Goal: Information Seeking & Learning: Learn about a topic

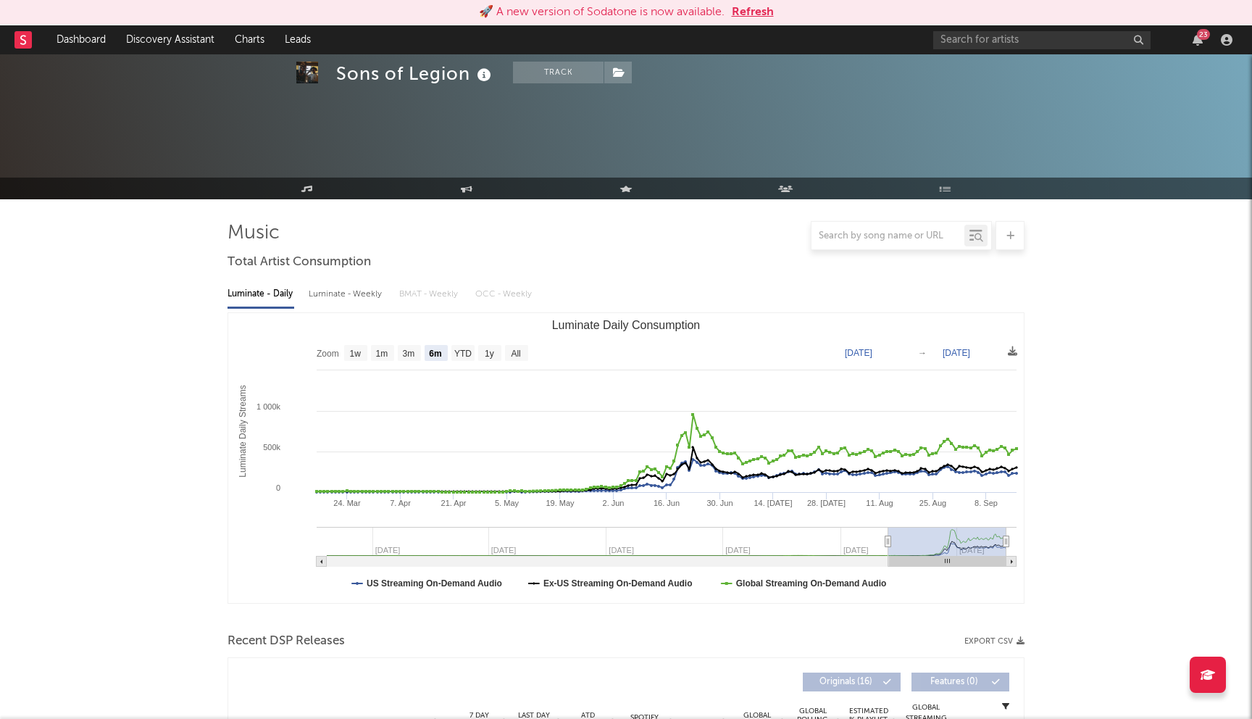
select select "6m"
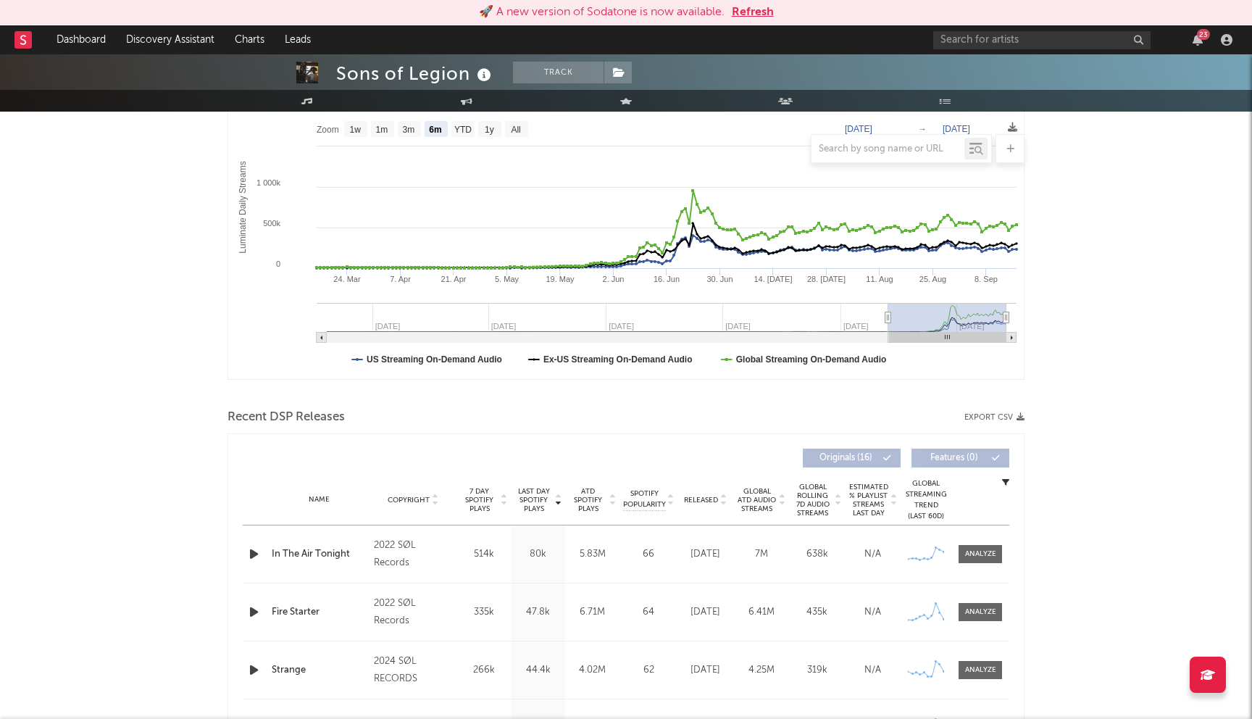
click at [744, 9] on button "Refresh" at bounding box center [753, 12] width 42 height 17
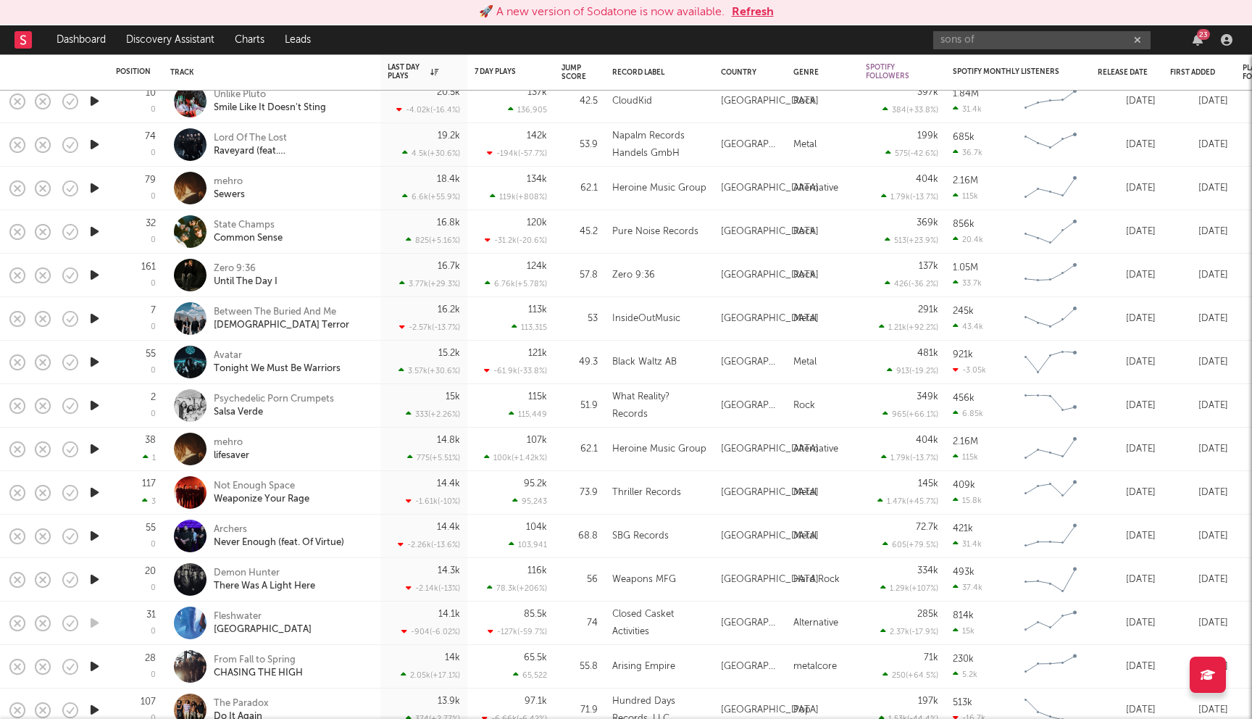
click at [759, 14] on button "Refresh" at bounding box center [753, 12] width 42 height 17
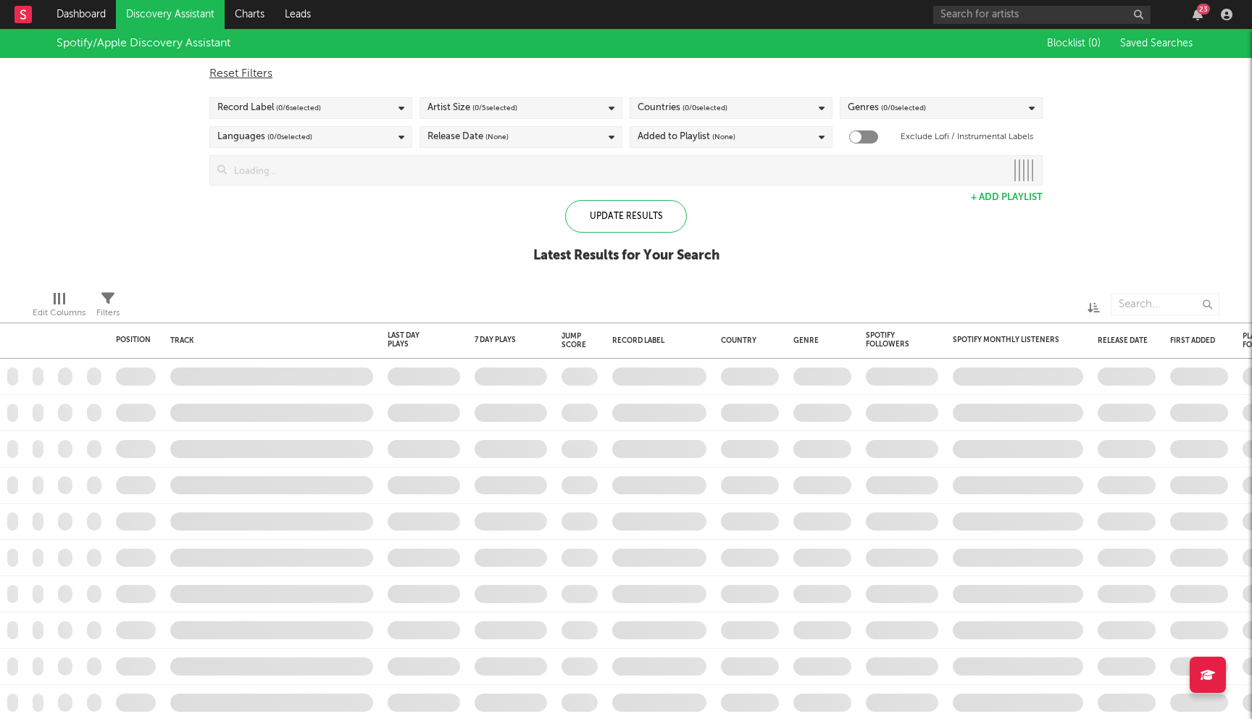
checkbox input "true"
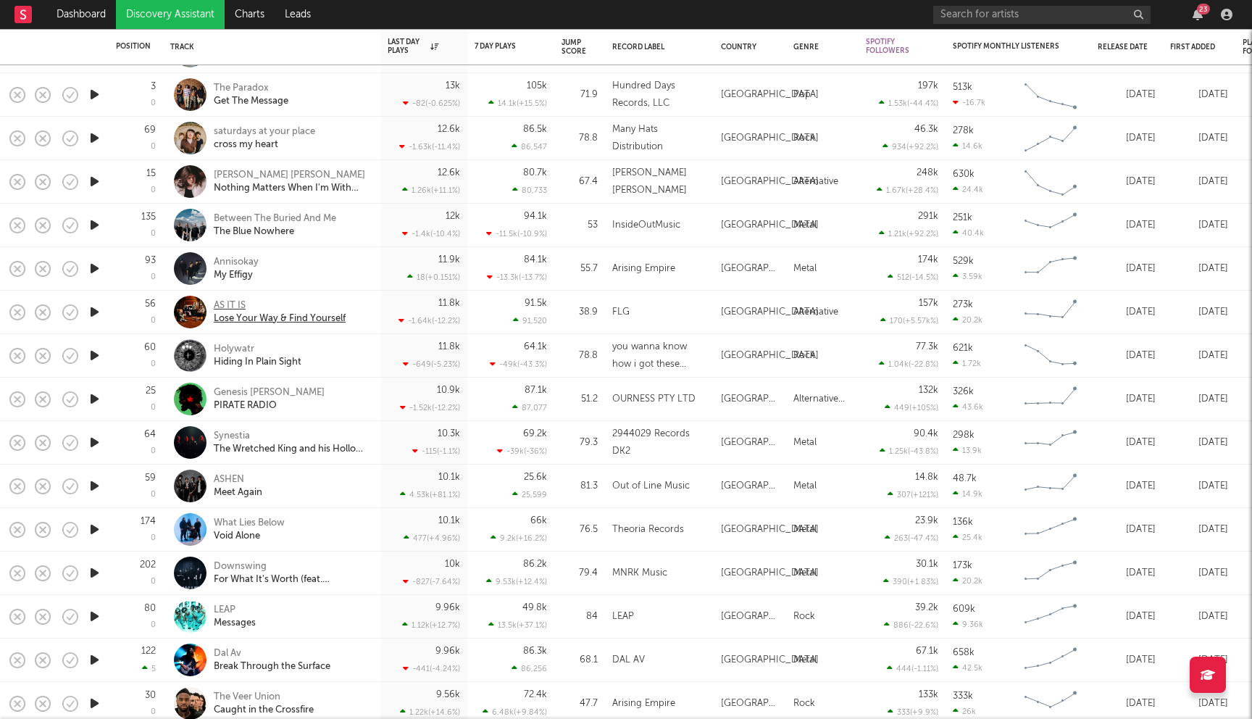
click at [230, 306] on div "AS IT IS" at bounding box center [280, 305] width 132 height 13
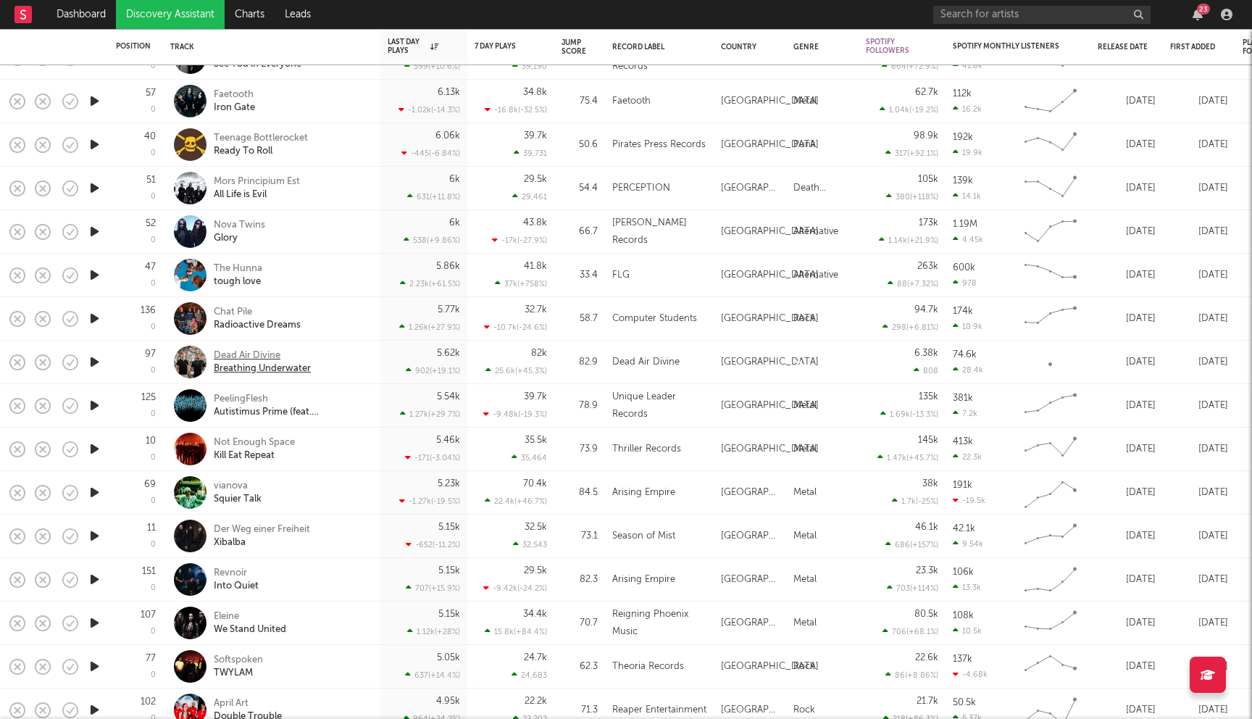
click at [257, 352] on div "Dead Air Divine" at bounding box center [262, 355] width 97 height 13
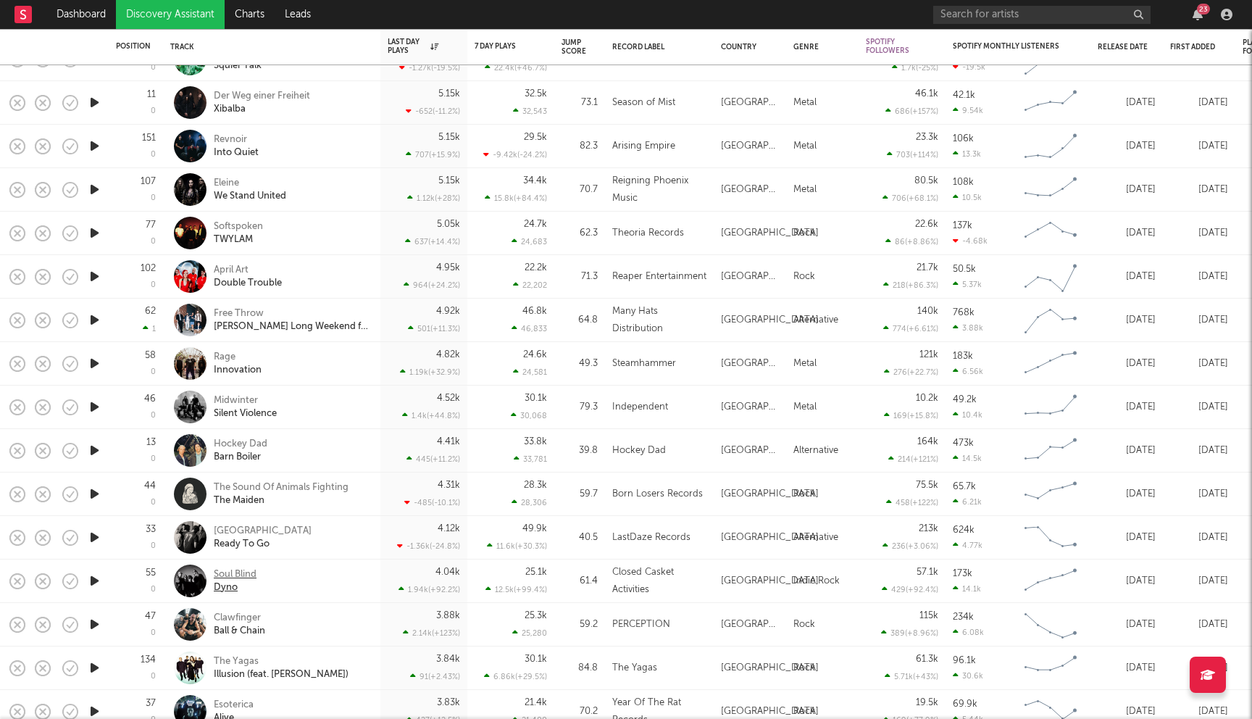
click at [245, 575] on div "Soul Blind" at bounding box center [235, 574] width 43 height 13
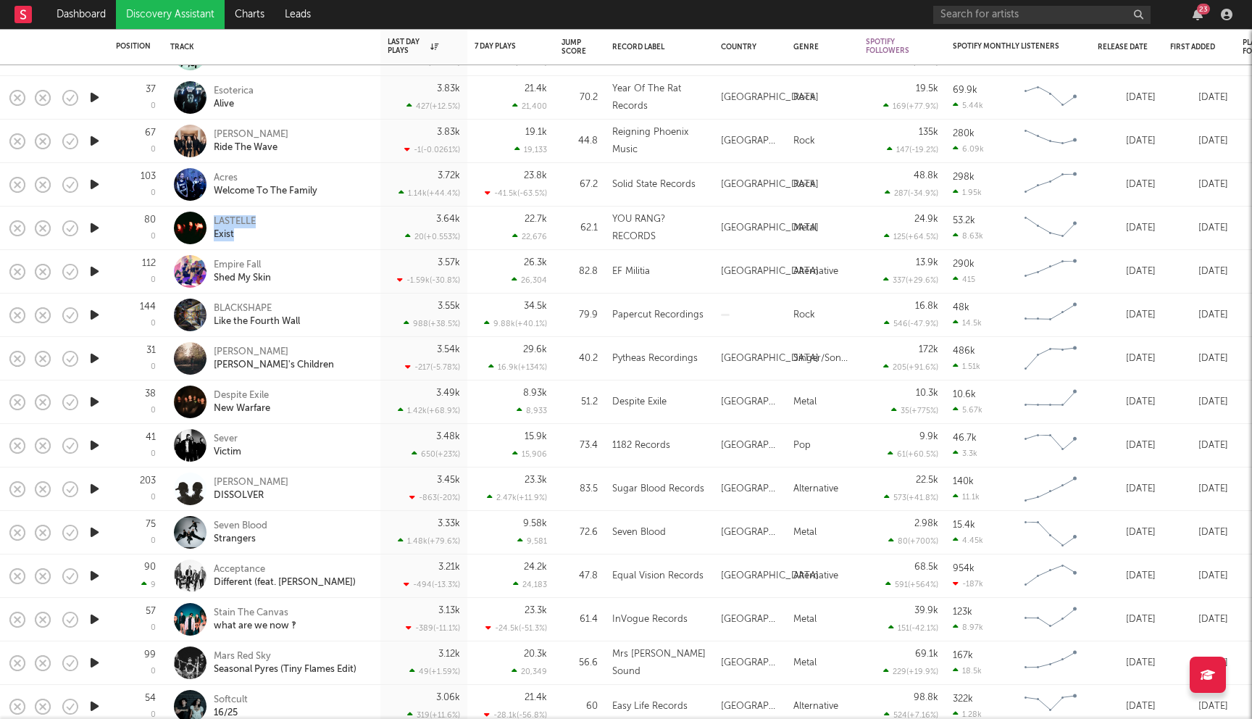
click at [242, 214] on div "LASTELLE Exist" at bounding box center [271, 228] width 203 height 43
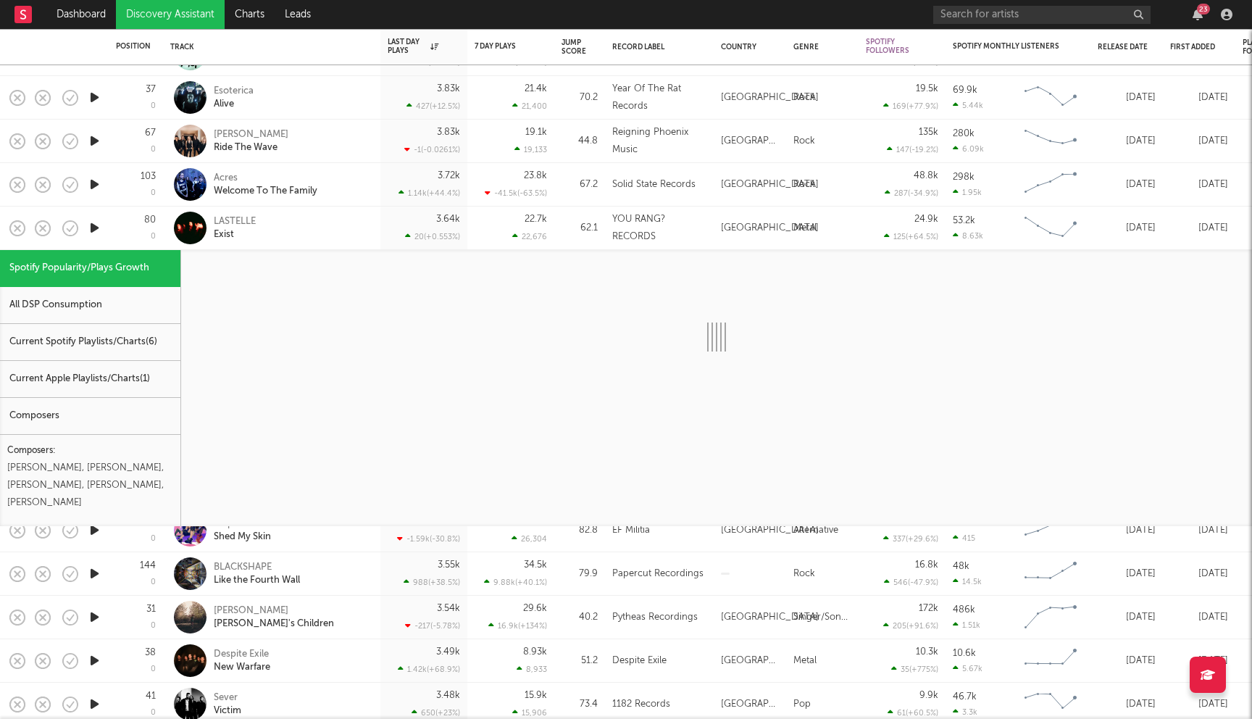
click at [313, 220] on div "LASTELLE Exist" at bounding box center [292, 228] width 156 height 26
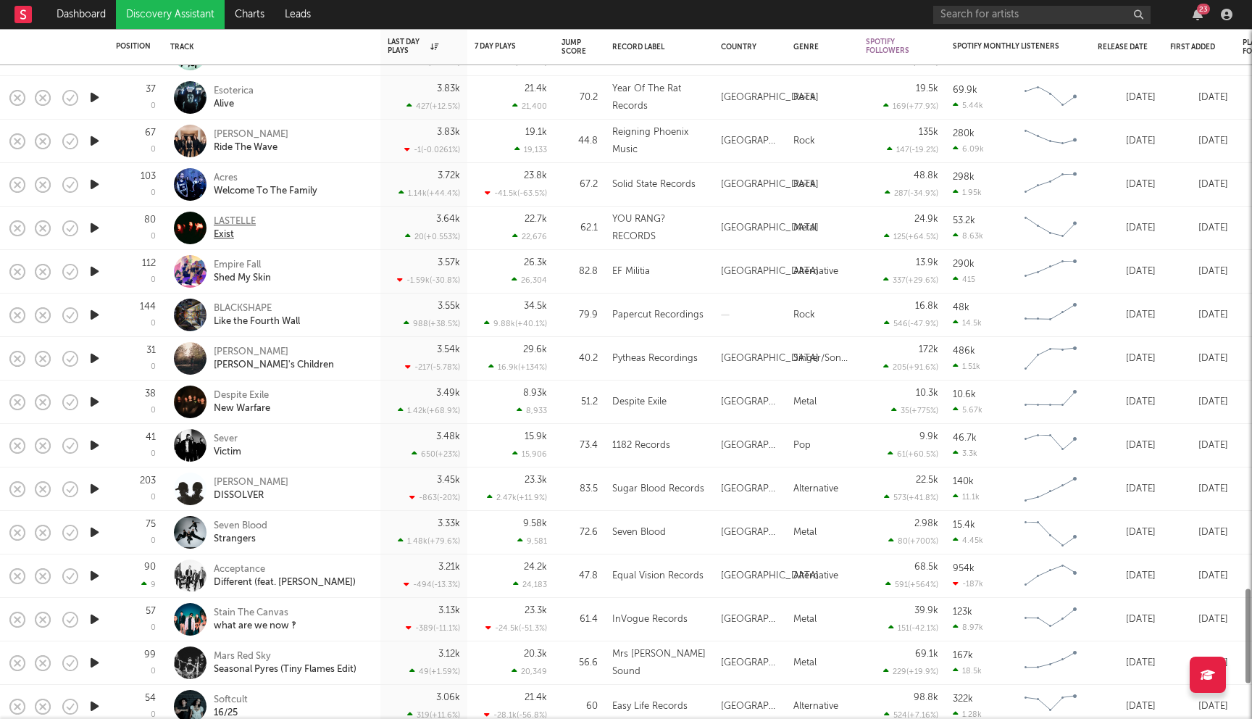
click at [234, 229] on div "Exist" at bounding box center [235, 234] width 42 height 13
click at [255, 392] on div "Despite Exile" at bounding box center [242, 395] width 57 height 13
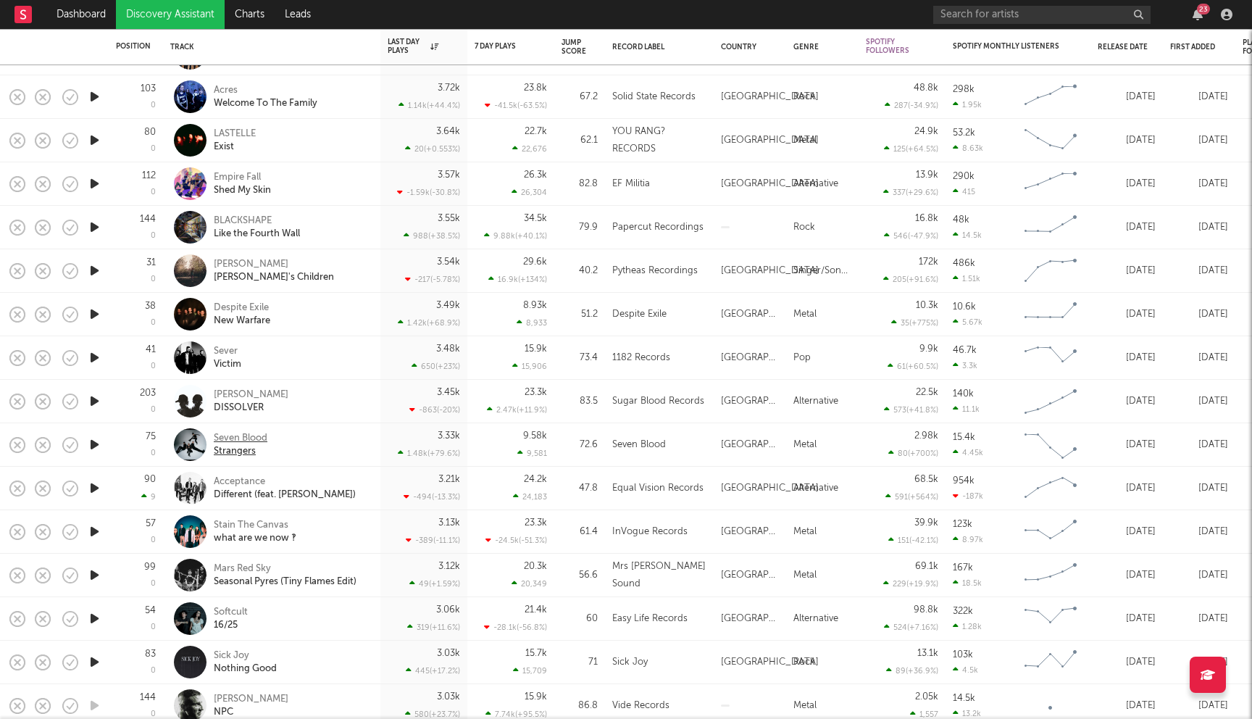
click at [238, 436] on div "Seven Blood" at bounding box center [241, 438] width 54 height 13
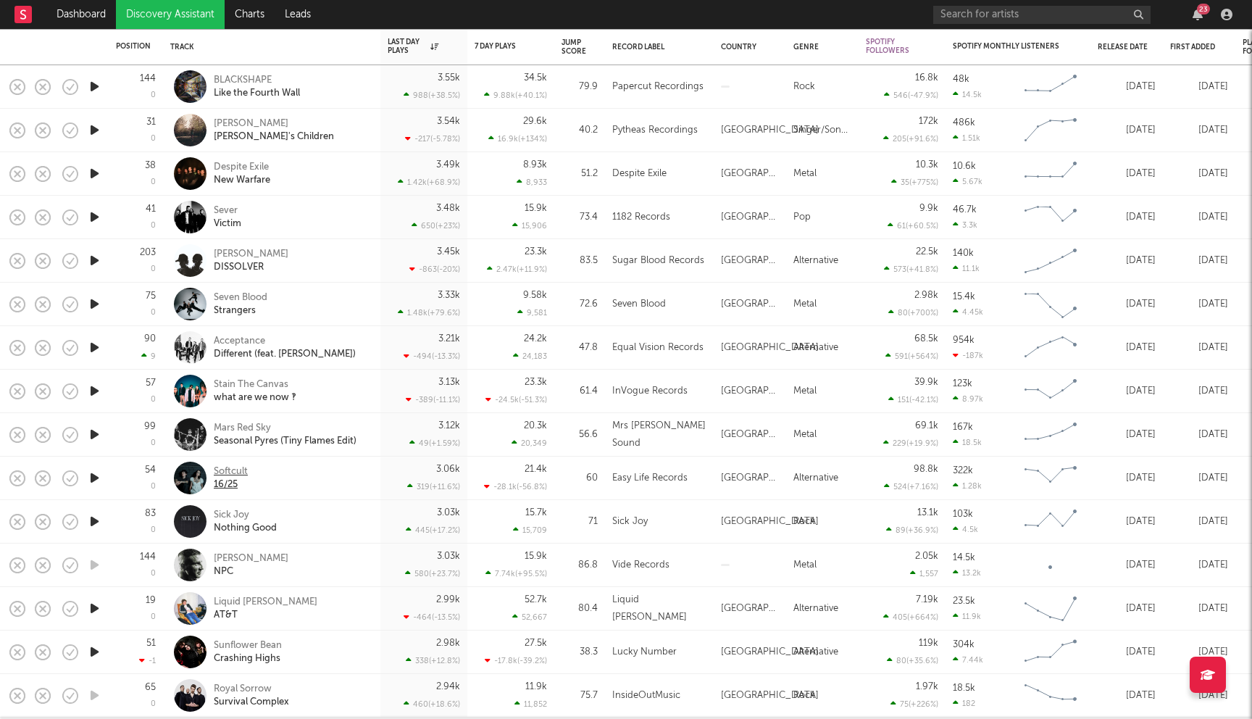
click at [242, 472] on div "Softcult" at bounding box center [231, 471] width 34 height 13
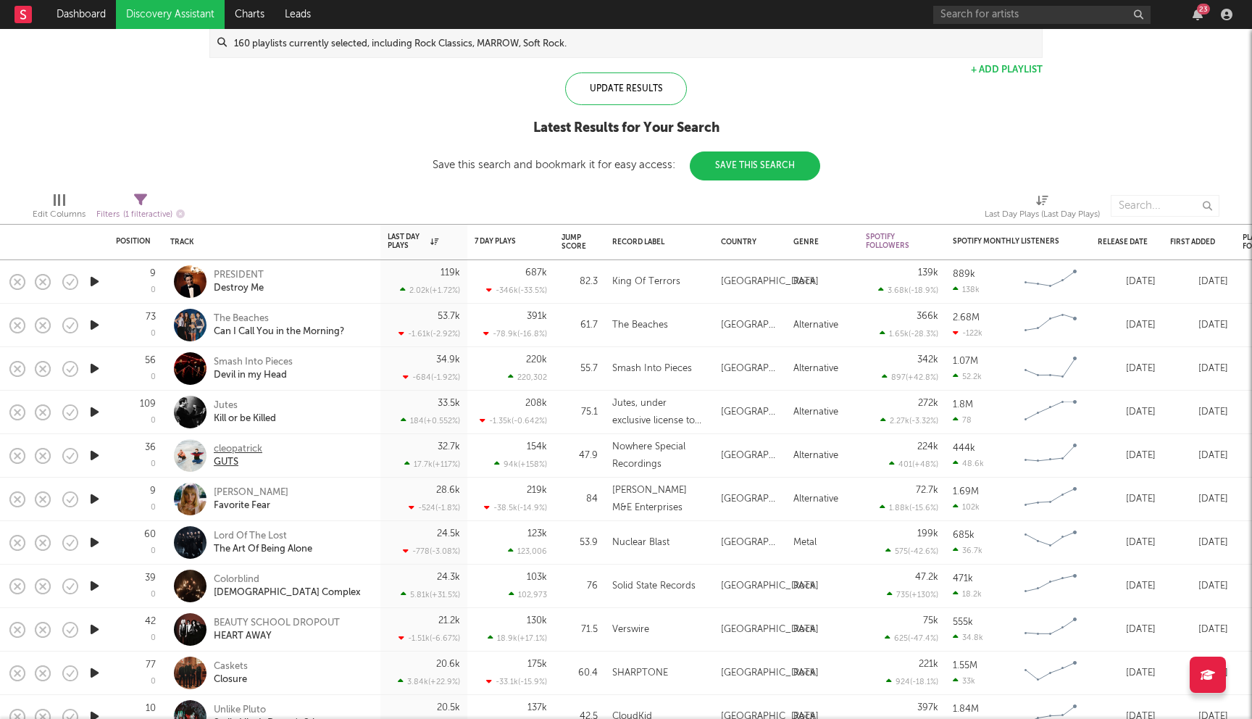
click at [245, 443] on div "cleopatrick" at bounding box center [238, 449] width 49 height 13
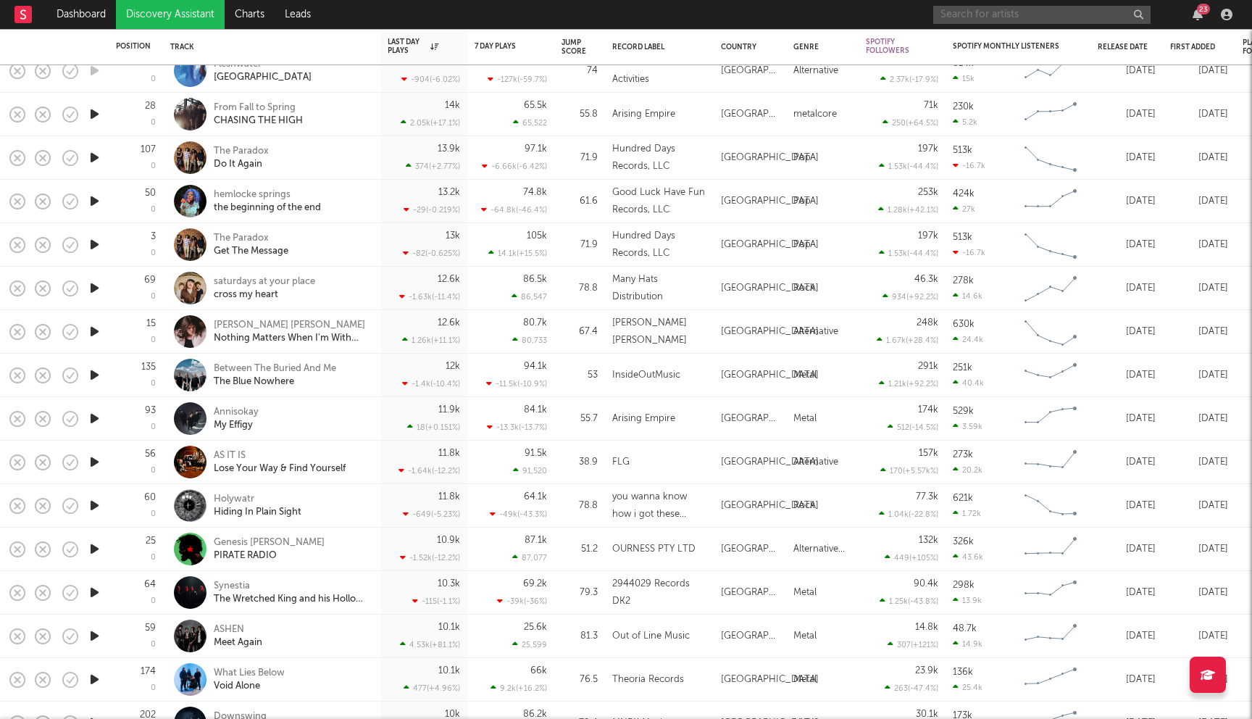
click at [989, 17] on input "text" at bounding box center [1041, 15] width 217 height 18
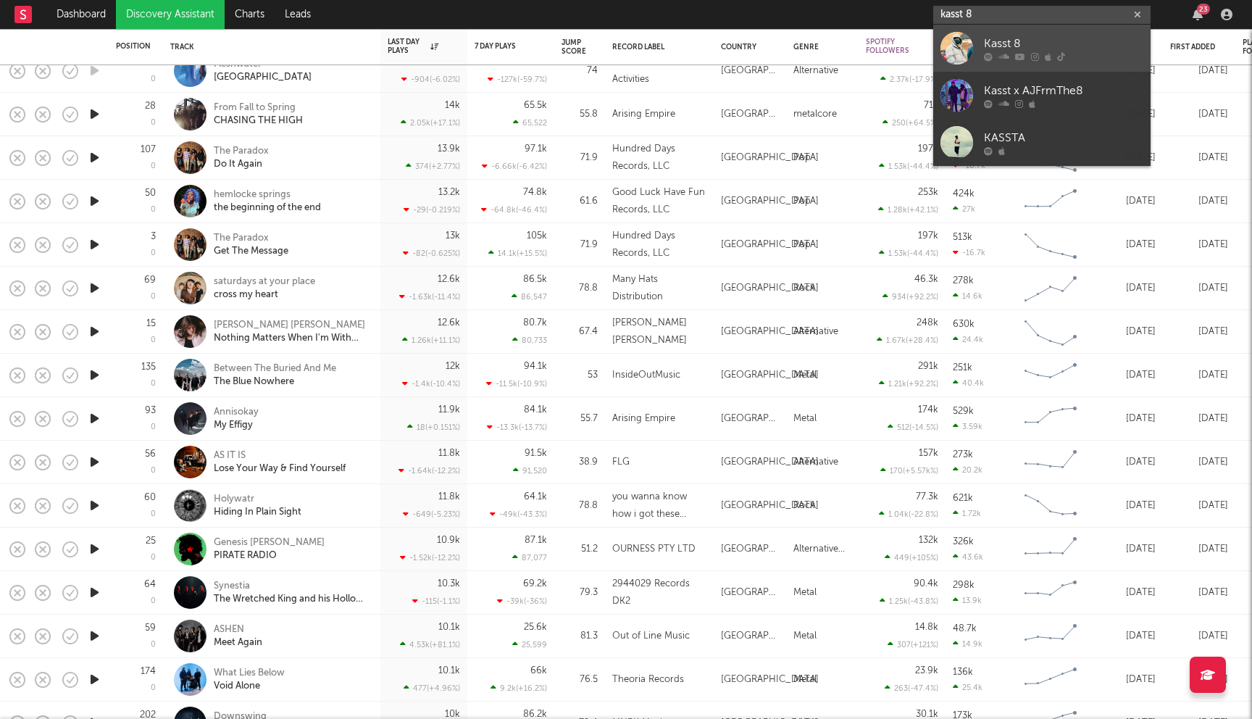
type input "kasst 8"
click at [1054, 41] on div "Kasst 8" at bounding box center [1063, 43] width 159 height 17
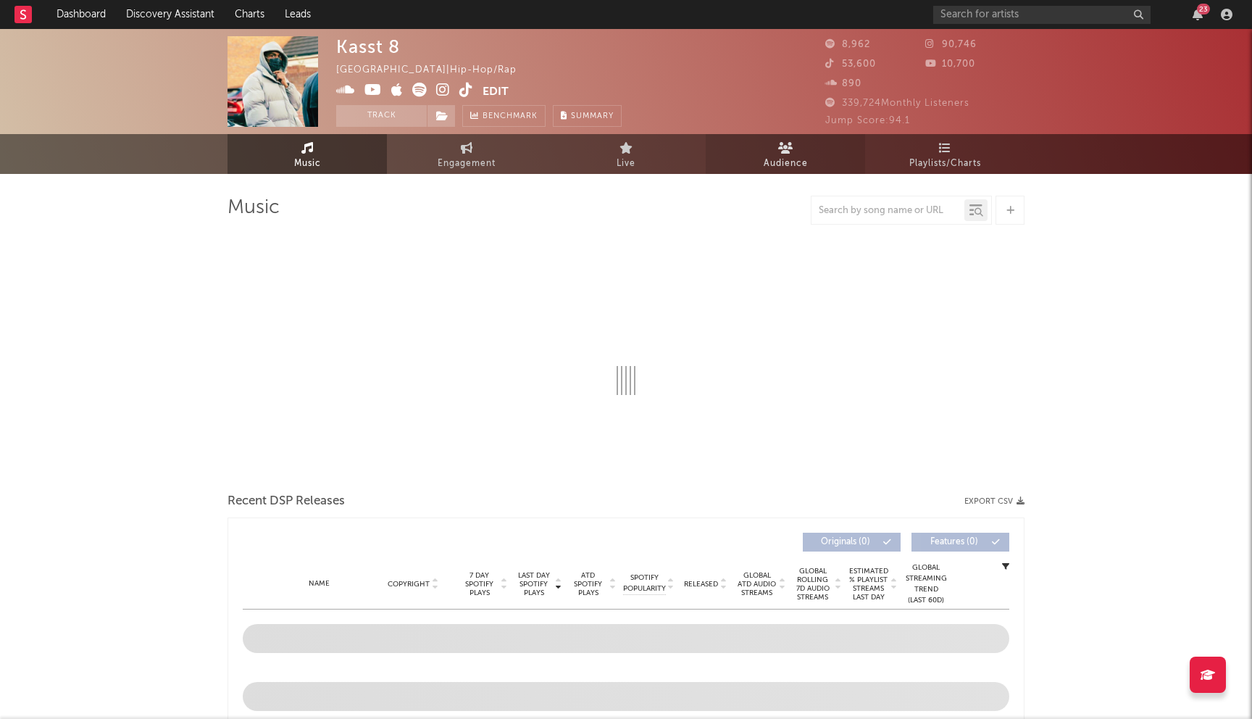
select select "1w"
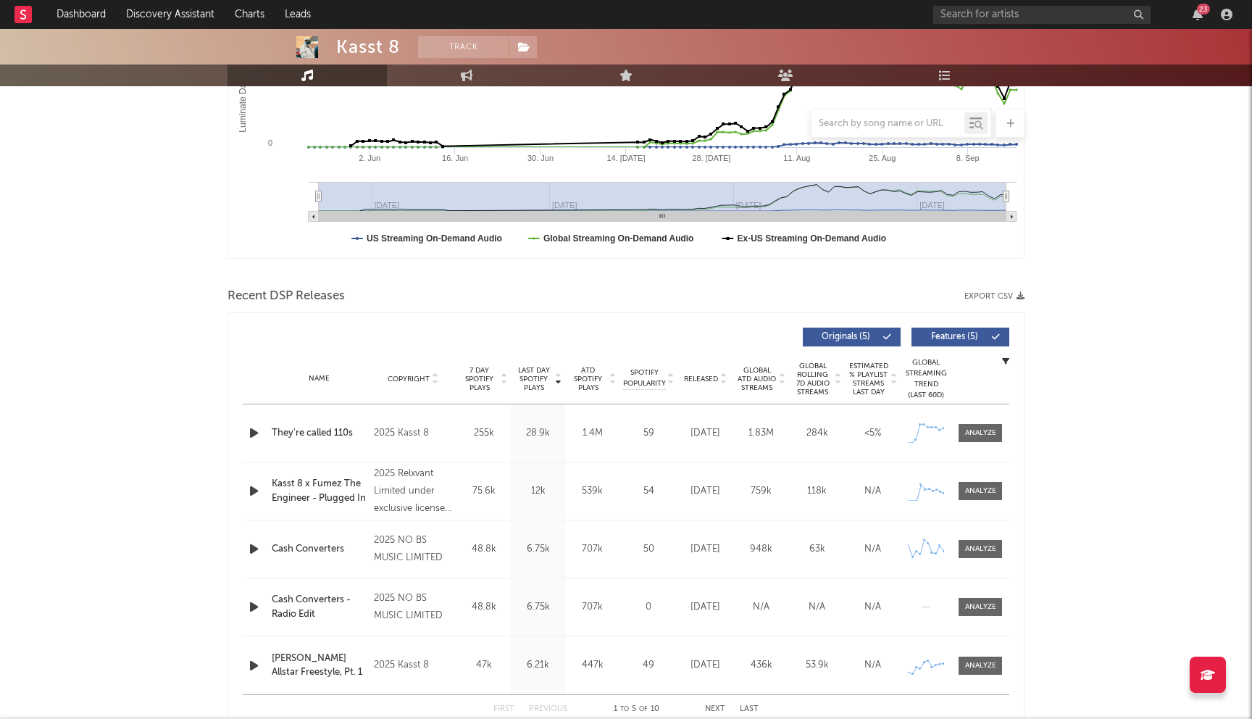
scroll to position [191, 0]
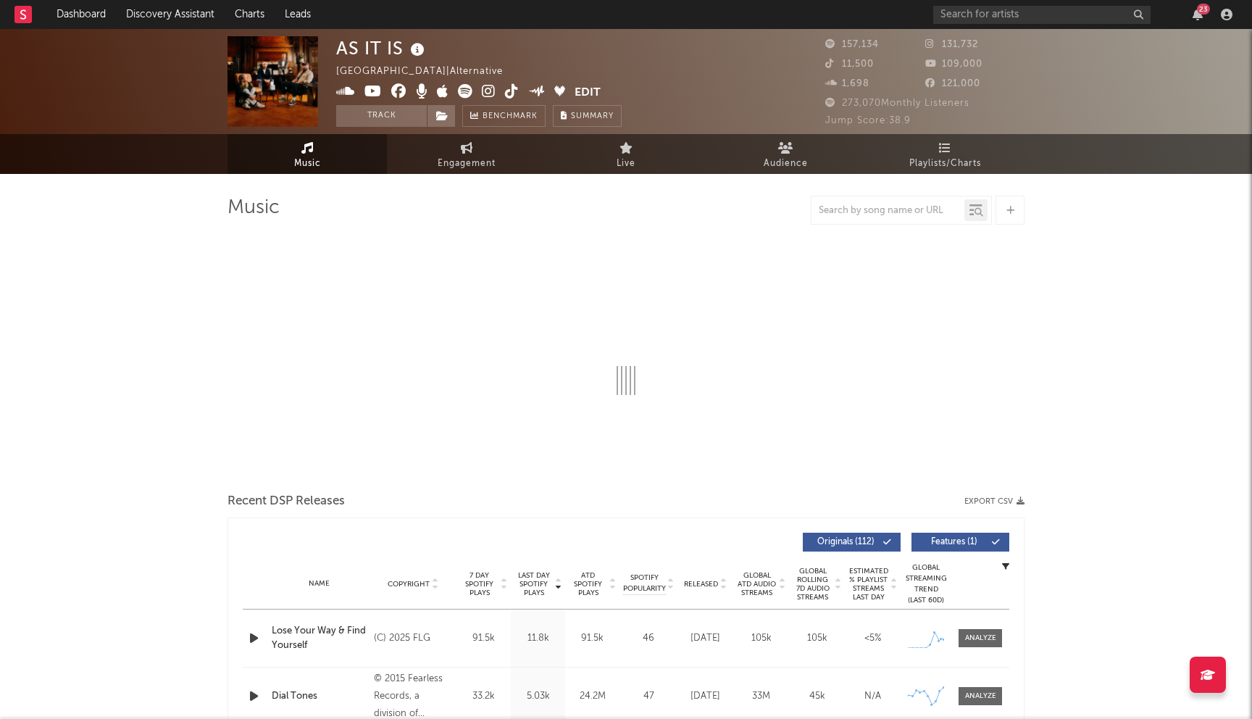
select select "6m"
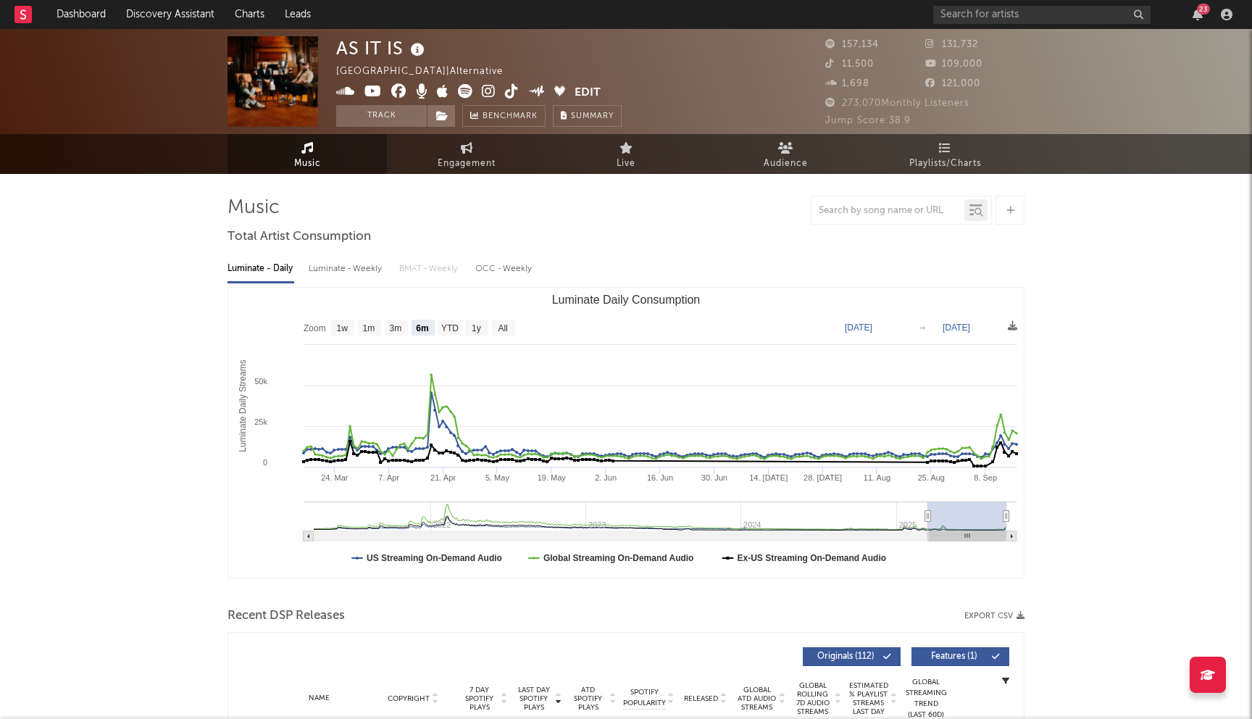
click at [401, 97] on icon at bounding box center [398, 91] width 15 height 14
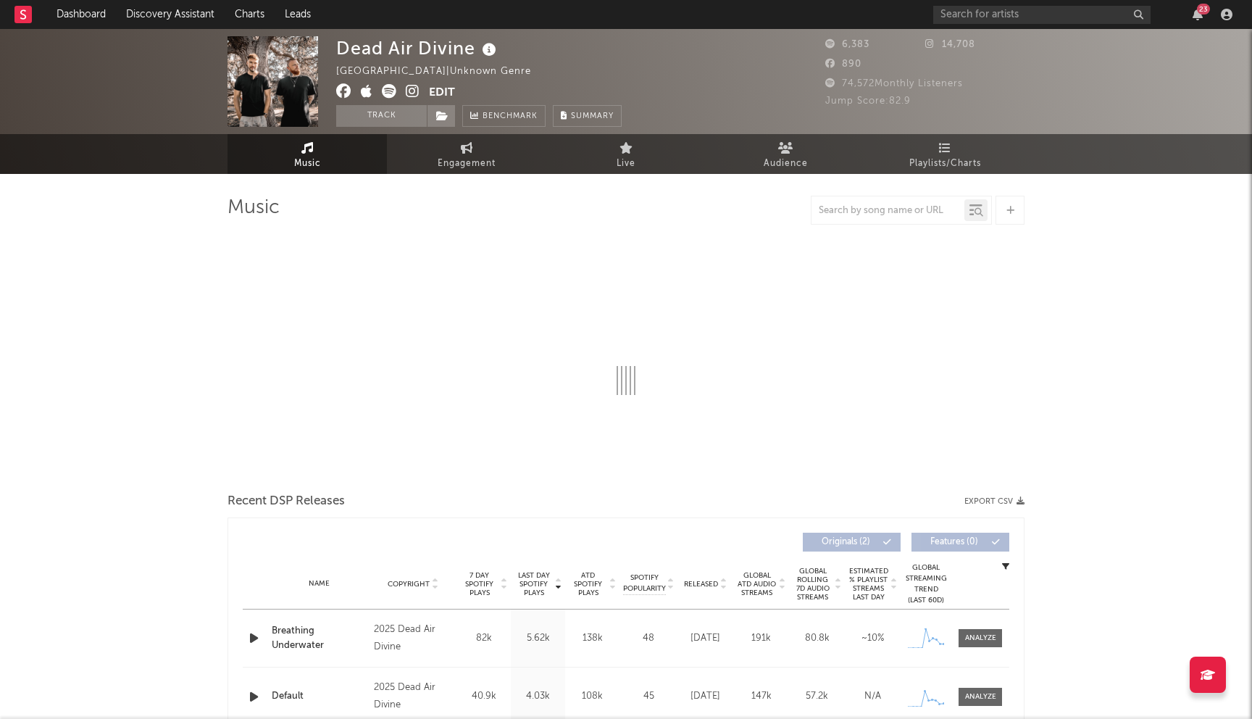
select select "1w"
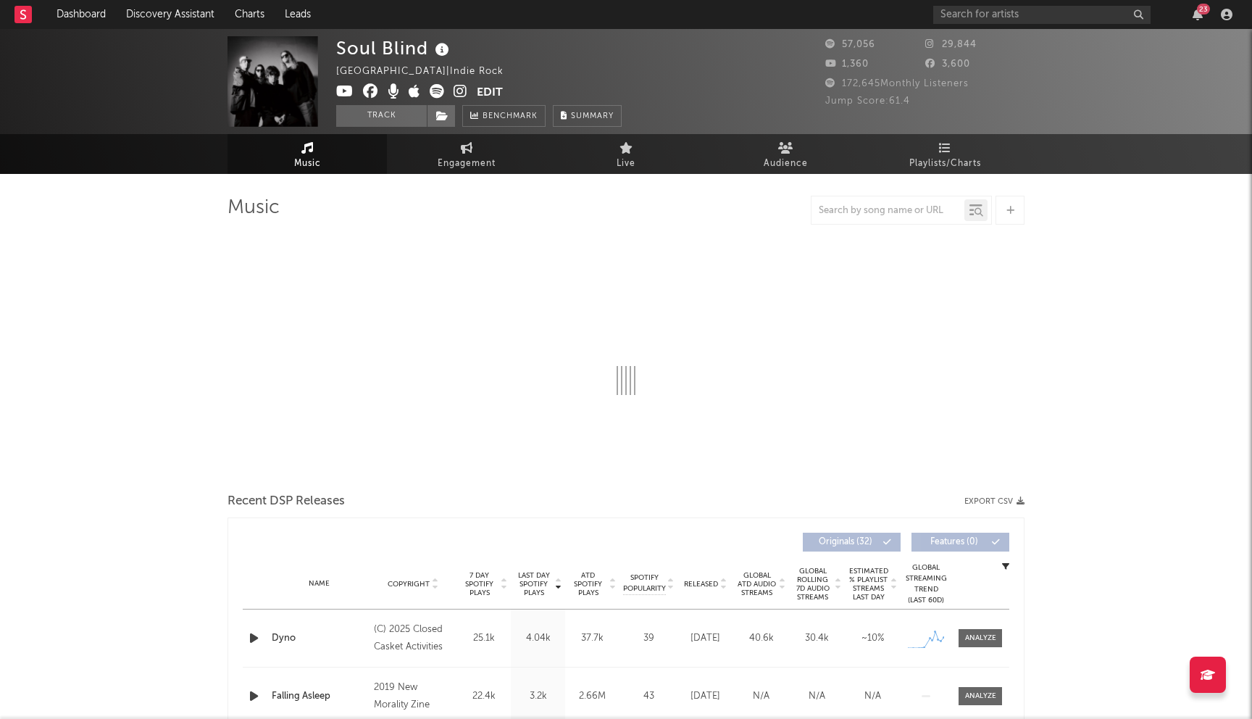
select select "6m"
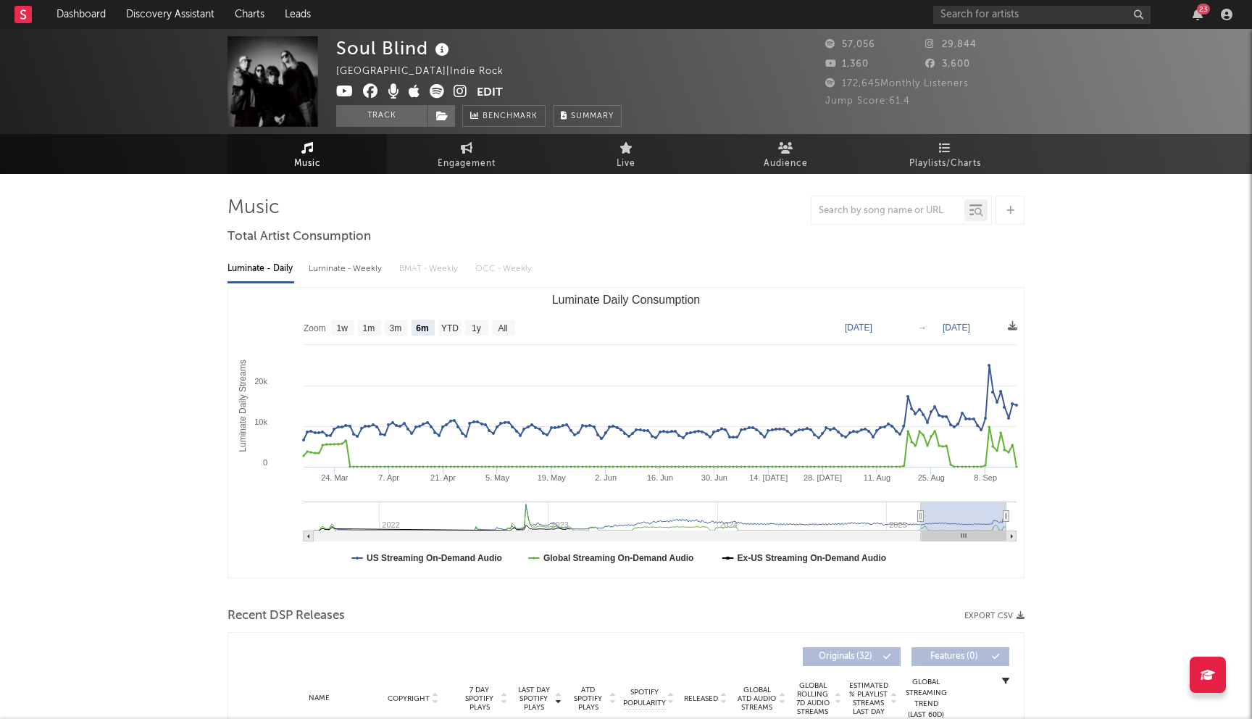
click at [365, 90] on icon at bounding box center [370, 91] width 15 height 14
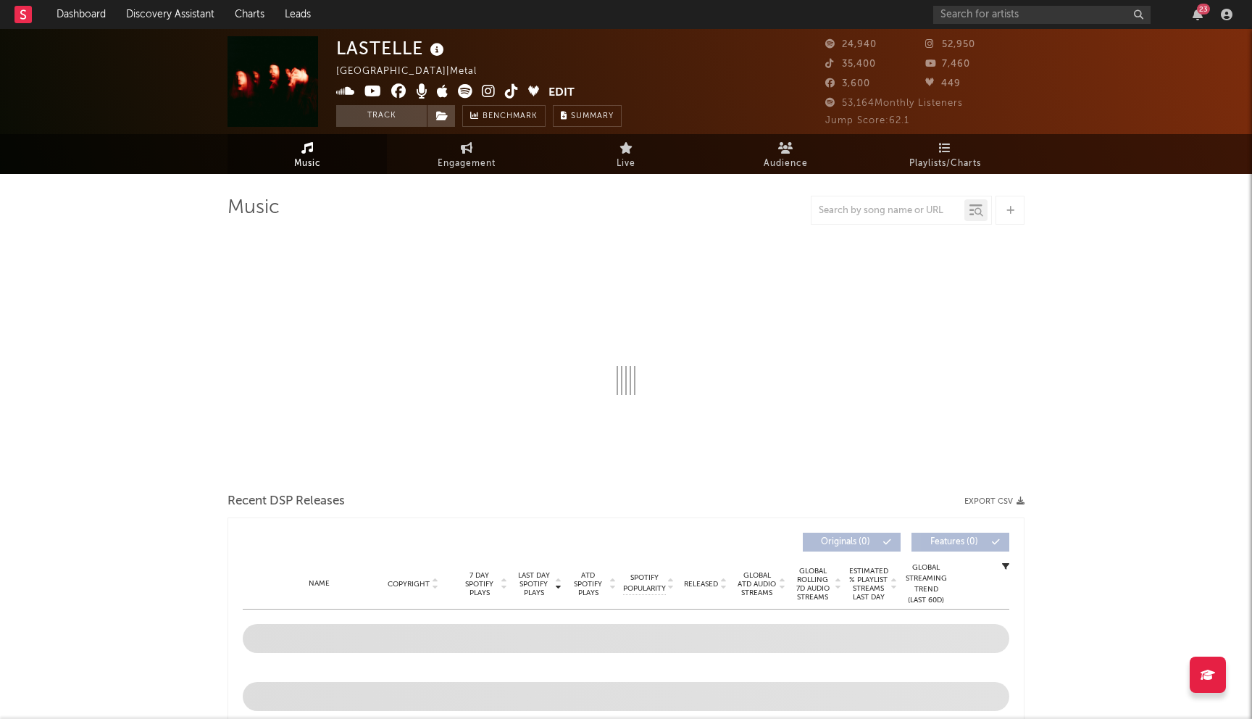
select select "6m"
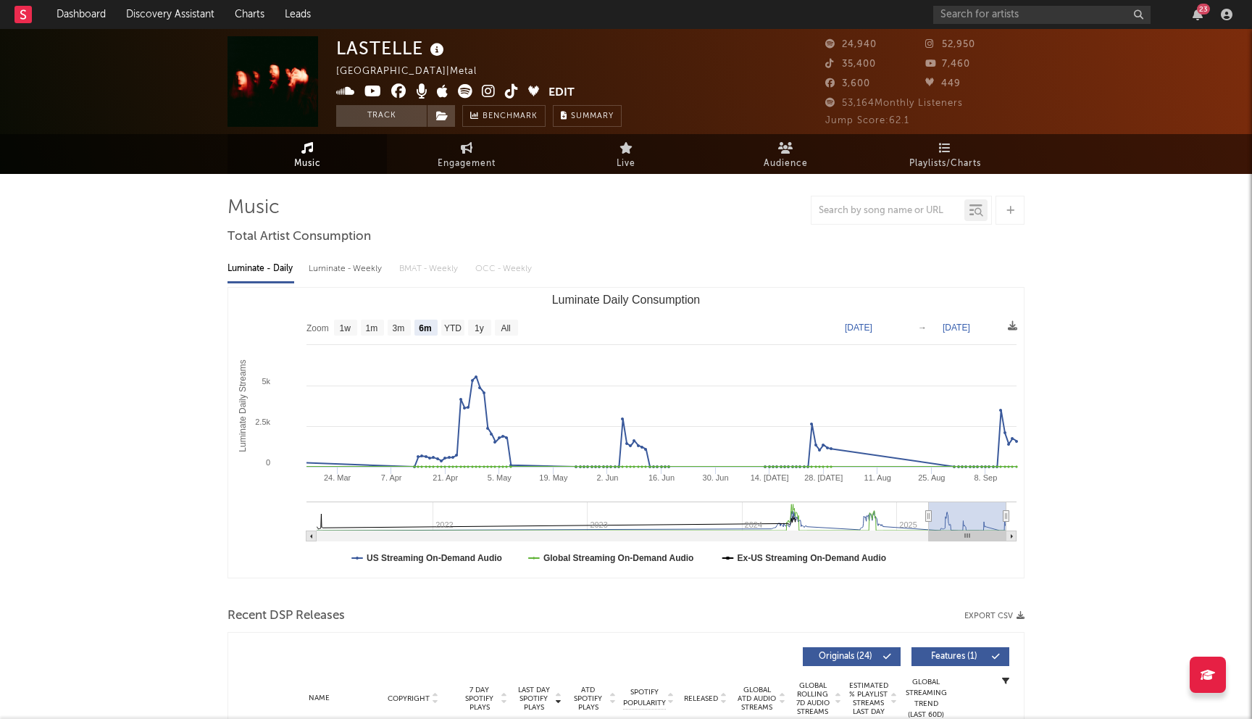
click at [398, 94] on icon at bounding box center [398, 91] width 15 height 14
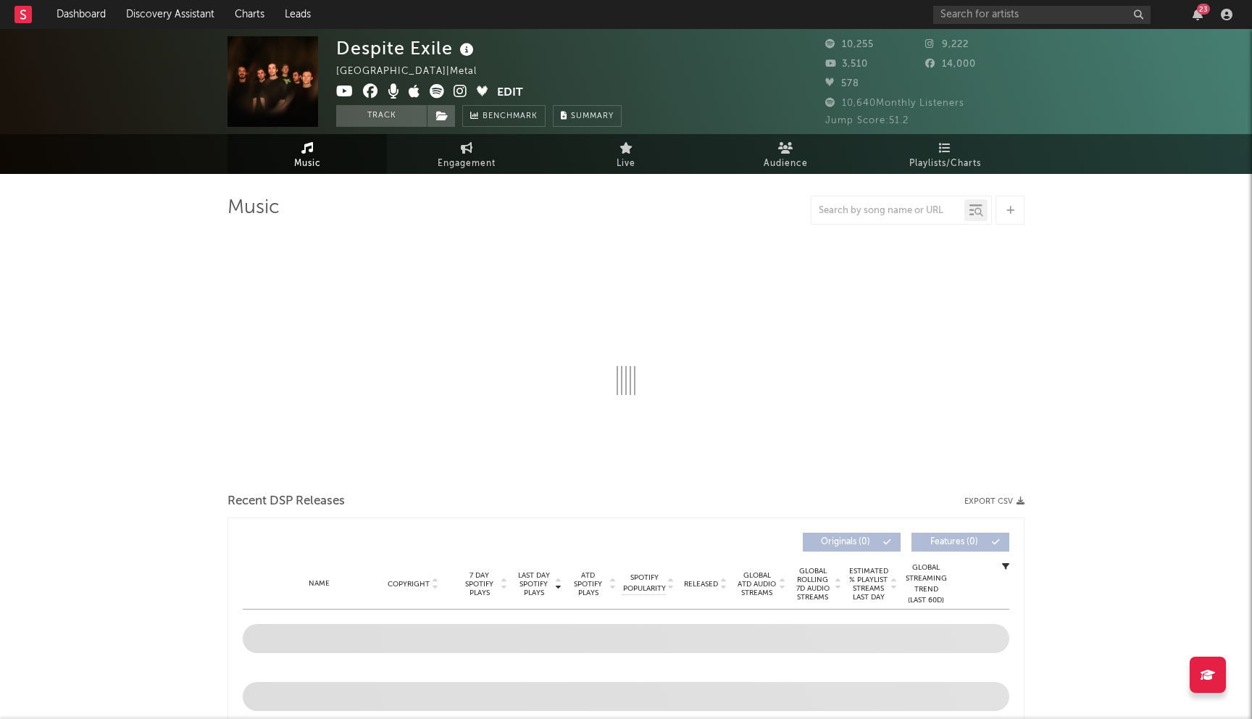
select select "1w"
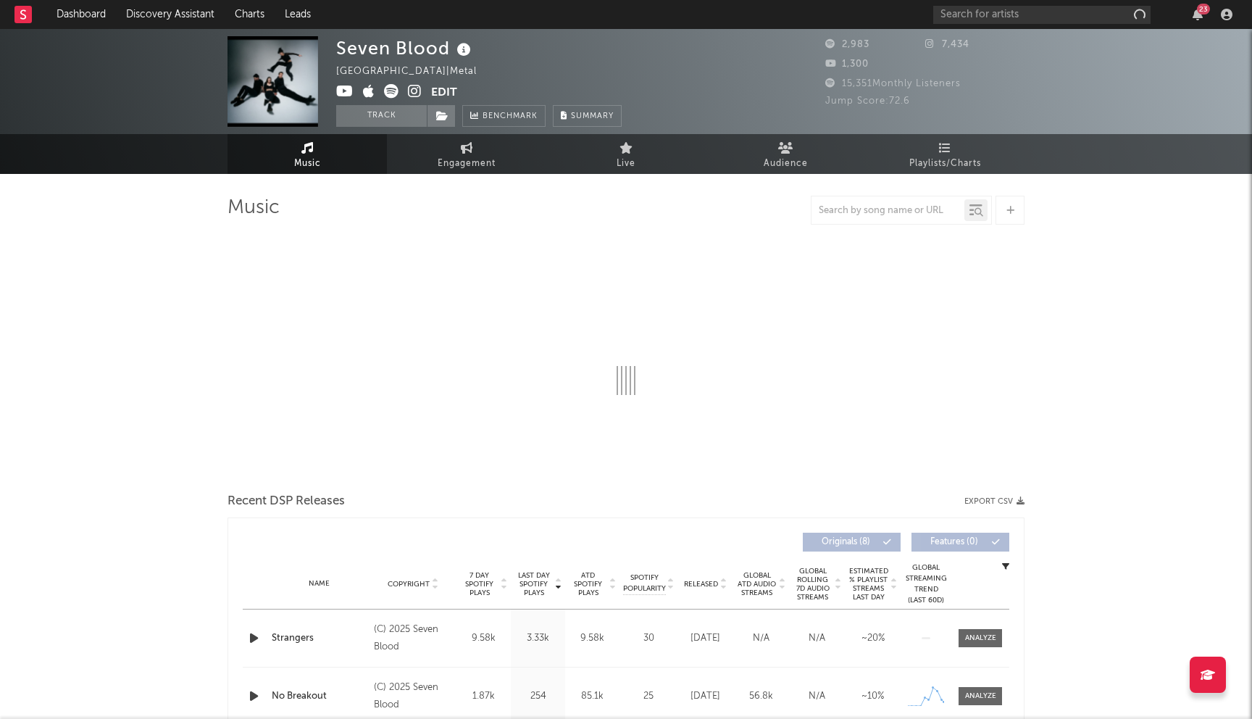
select select "1w"
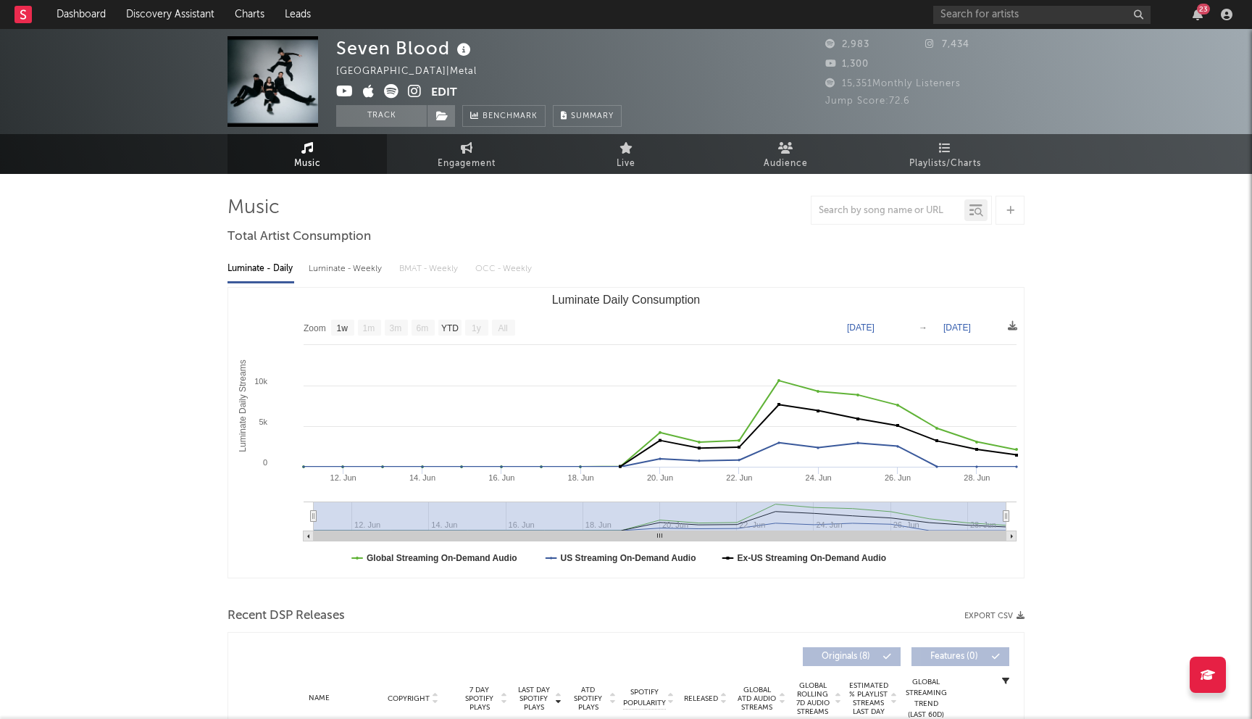
click at [412, 93] on icon at bounding box center [415, 91] width 14 height 14
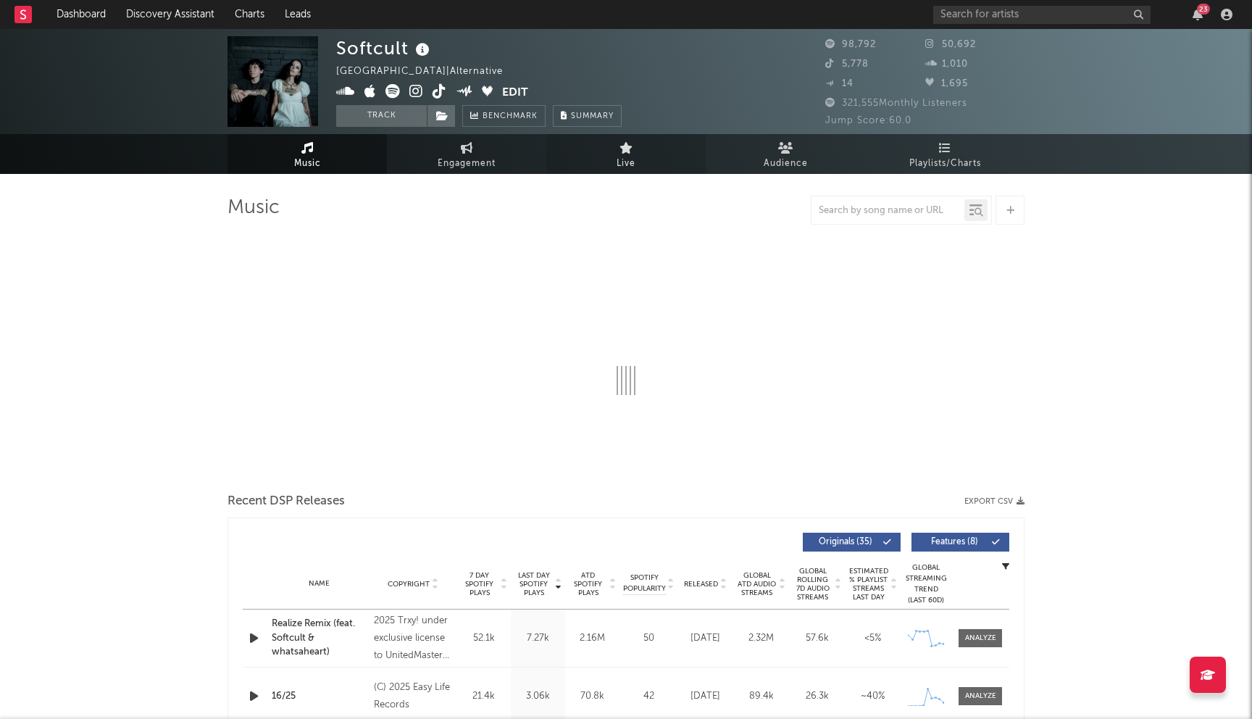
select select "6m"
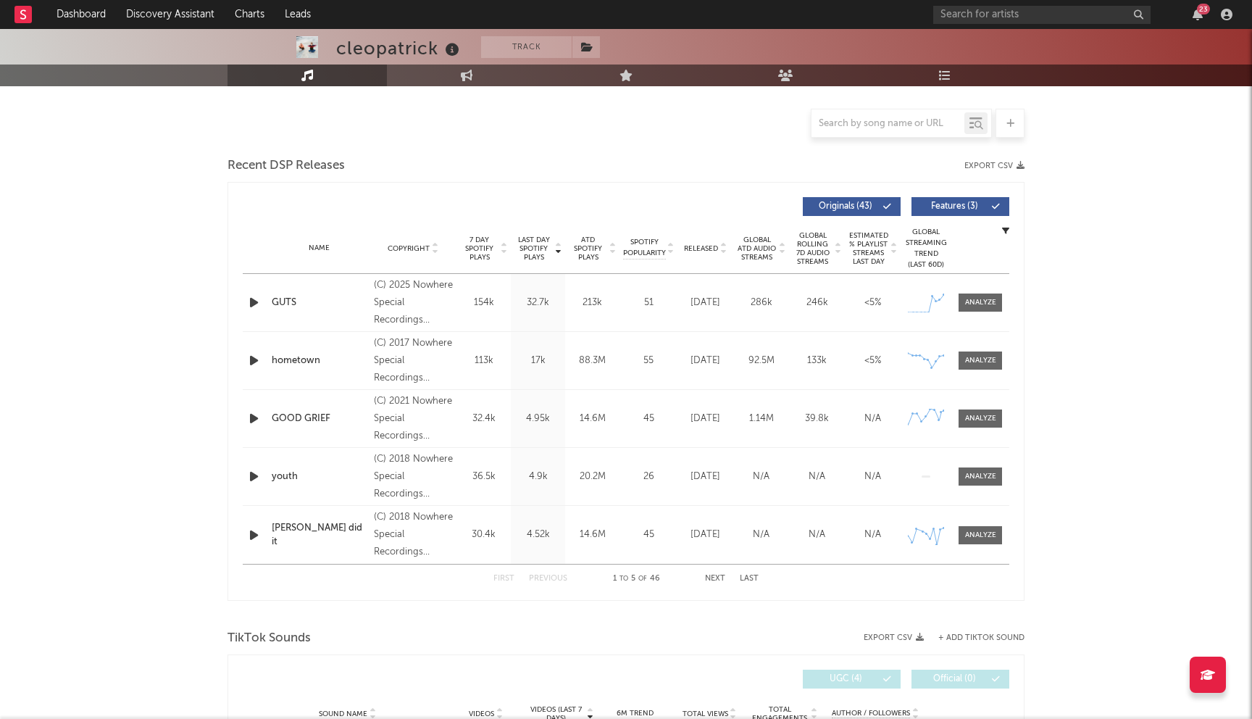
scroll to position [450, 0]
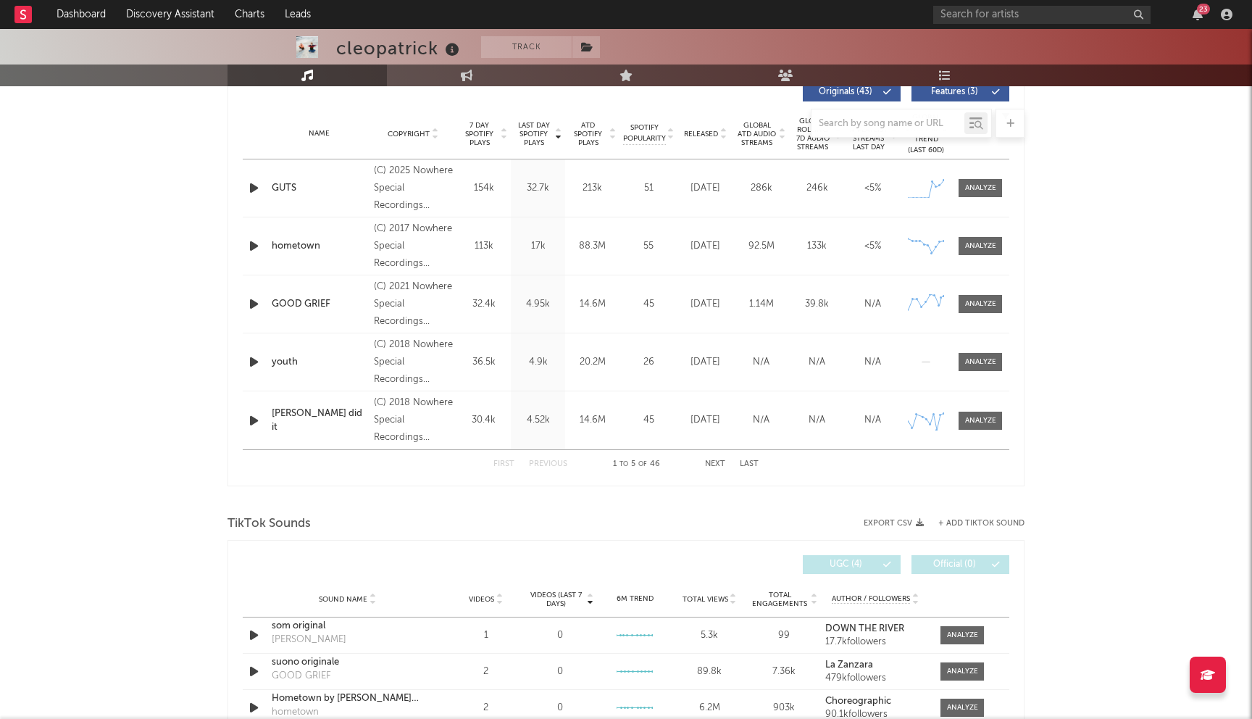
select select "6m"
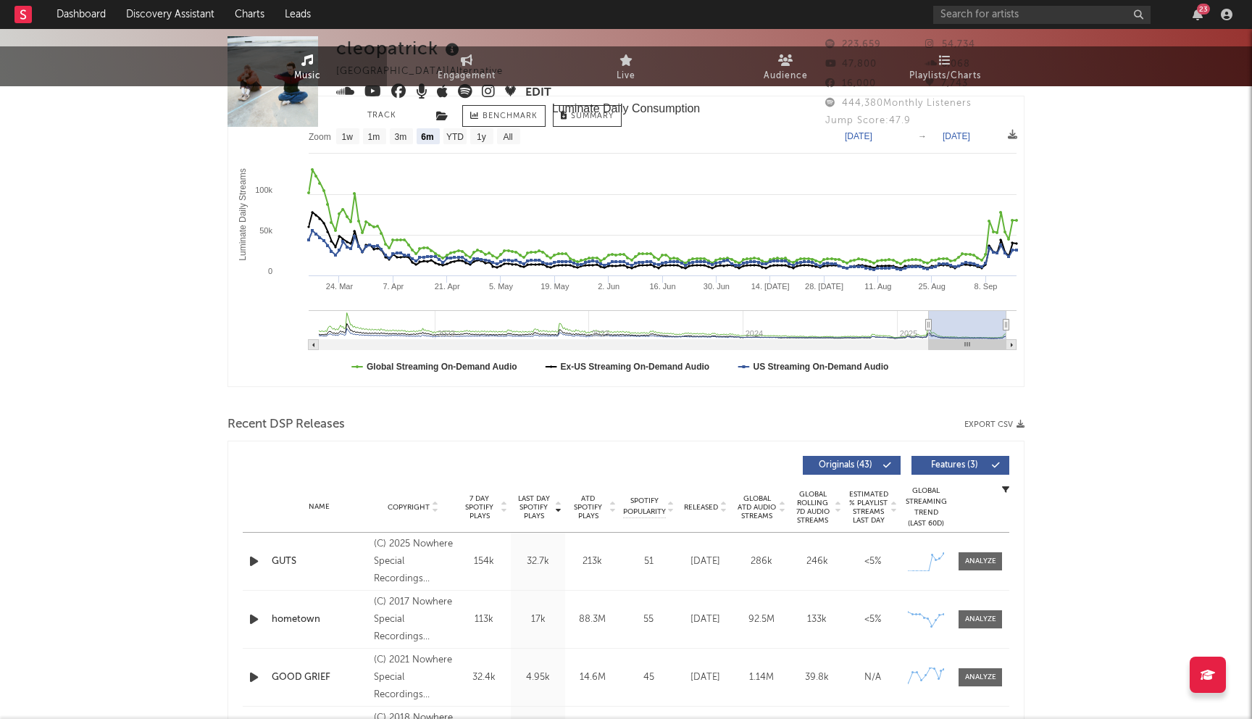
scroll to position [0, 0]
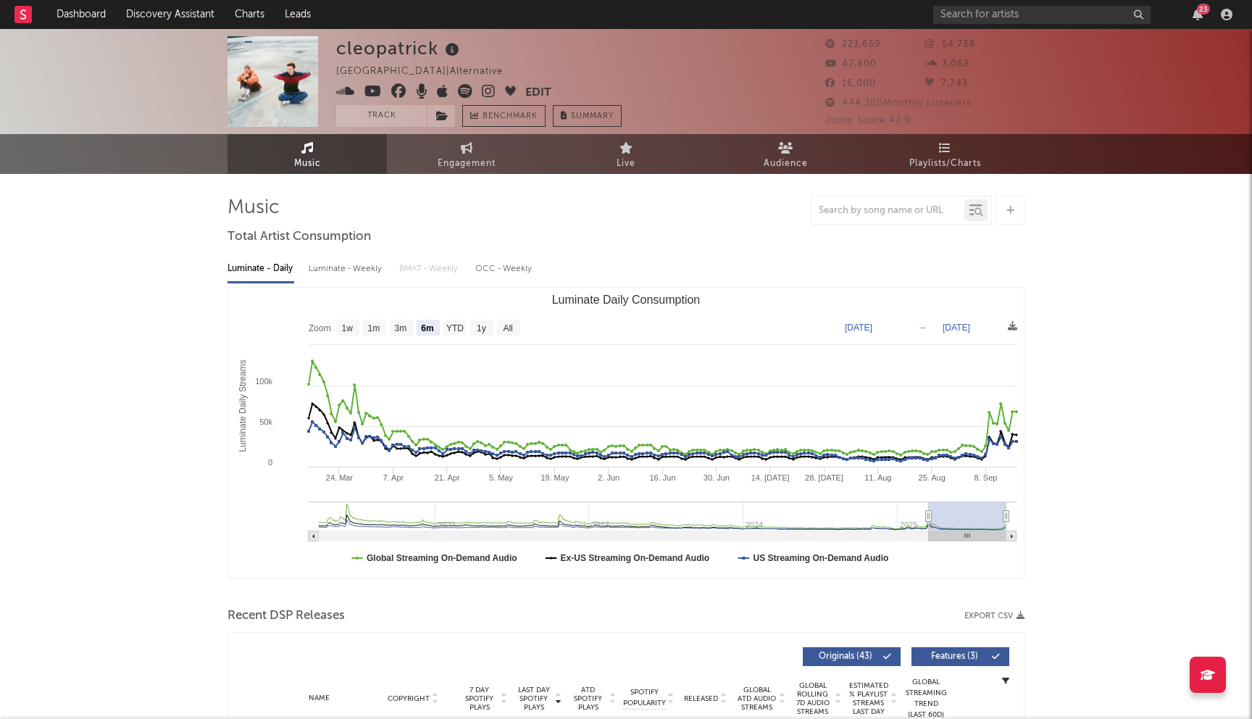
click at [401, 86] on icon at bounding box center [398, 91] width 15 height 14
